Goal: Information Seeking & Learning: Learn about a topic

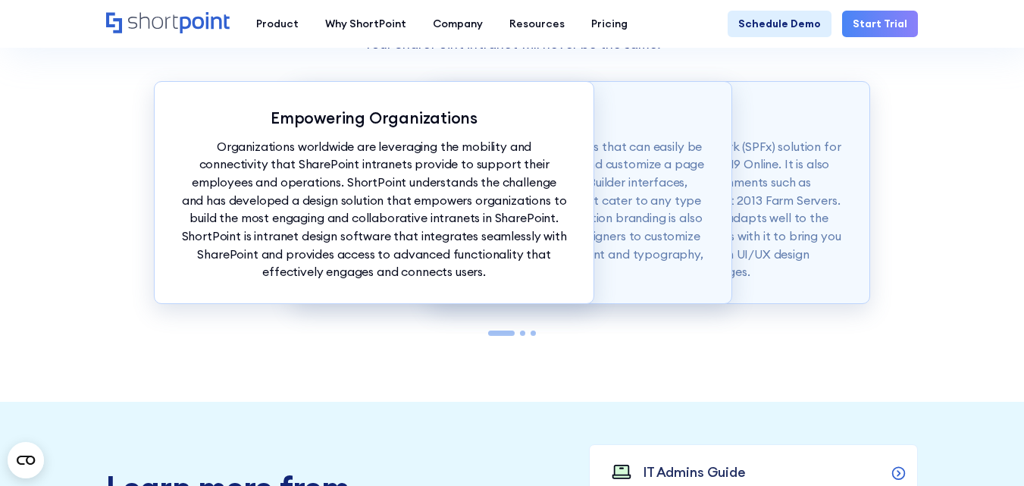
scroll to position [1251, 0]
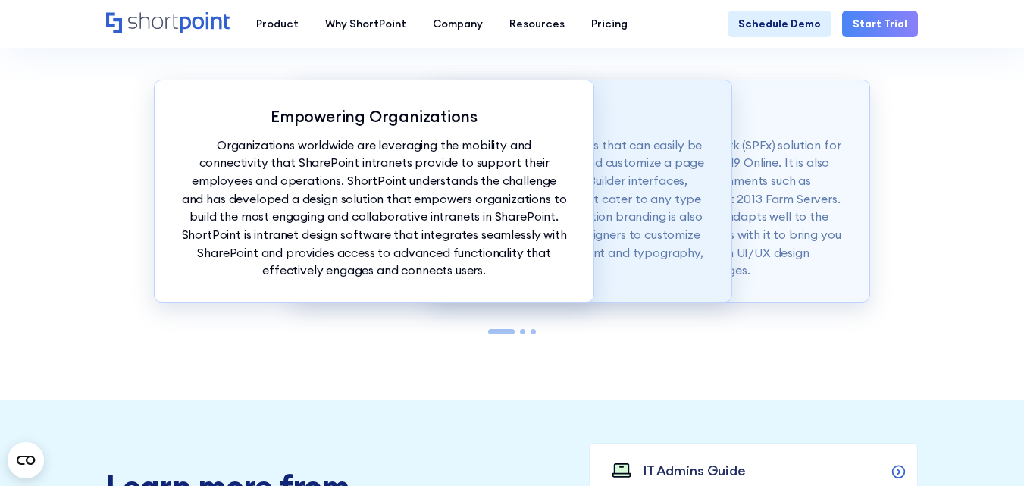
click at [695, 157] on p "ShortPoint also offers modern intranet templates that can easily be copied into…" at bounding box center [512, 207] width 386 height 143
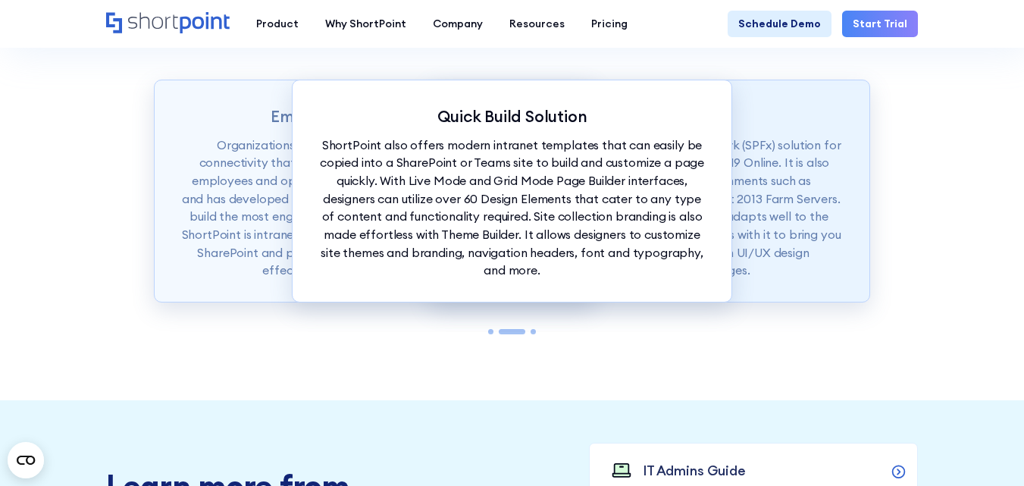
click at [796, 169] on p "ShortPoint is available as a SharePoint Framework (SPFx) solution for SharePoin…" at bounding box center [650, 207] width 386 height 143
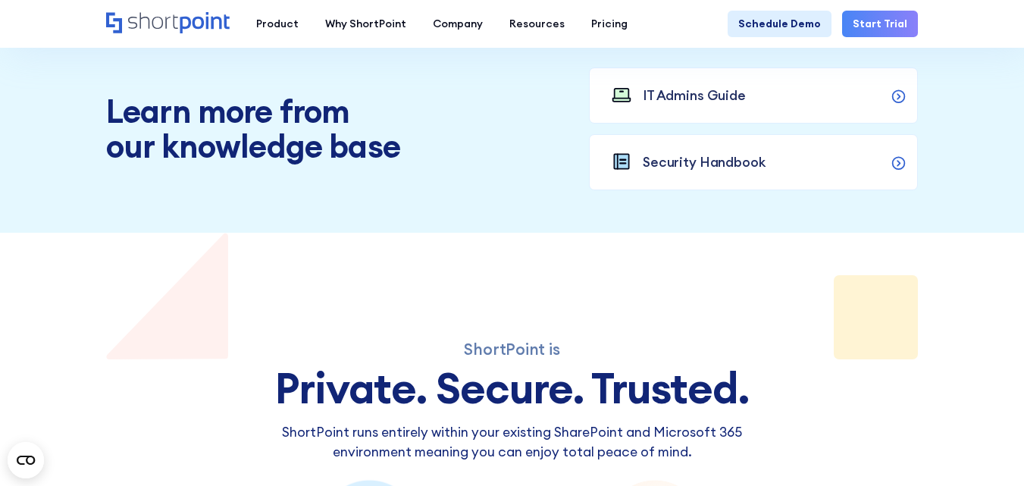
scroll to position [1627, 0]
click at [893, 93] on circle at bounding box center [899, 95] width 12 height 12
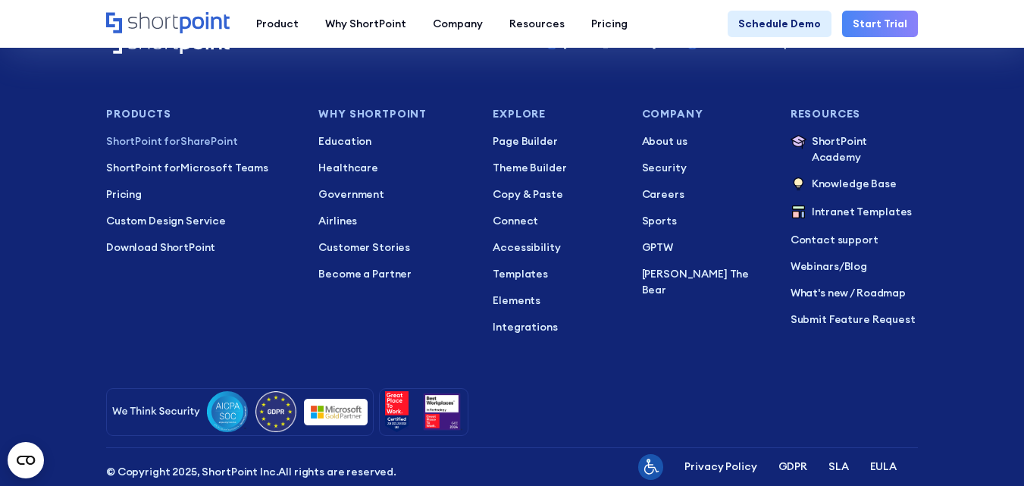
scroll to position [2947, 0]
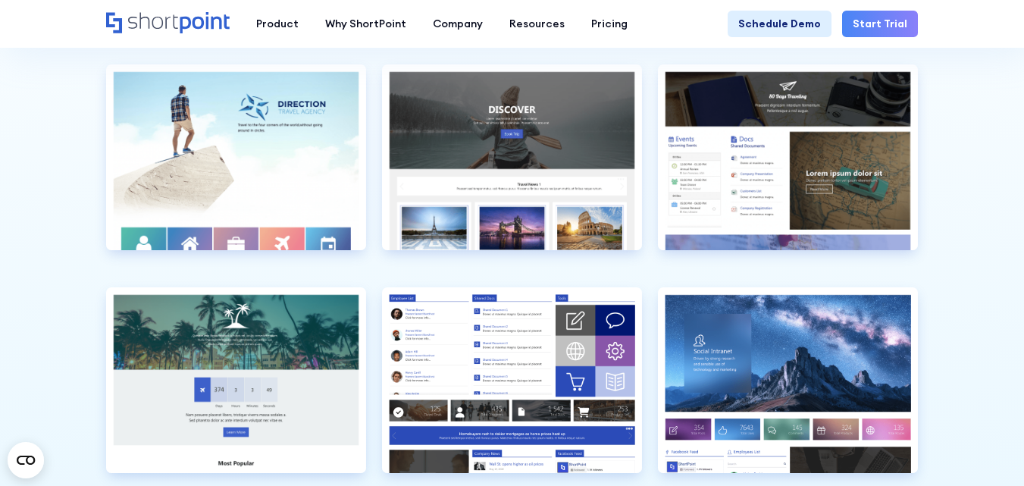
scroll to position [3511, 0]
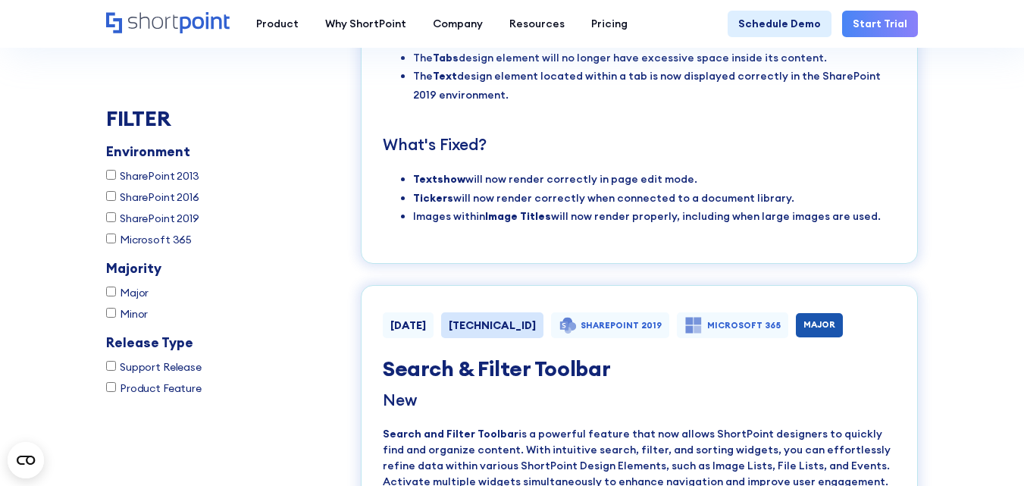
scroll to position [5977, 0]
